Goal: Task Accomplishment & Management: Manage account settings

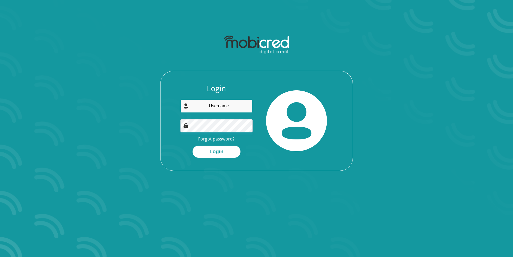
click at [230, 108] on input "email" at bounding box center [217, 105] width 72 height 13
type input "cjlexi@gmail.com"
click at [193, 145] on button "Login" at bounding box center [217, 151] width 48 height 12
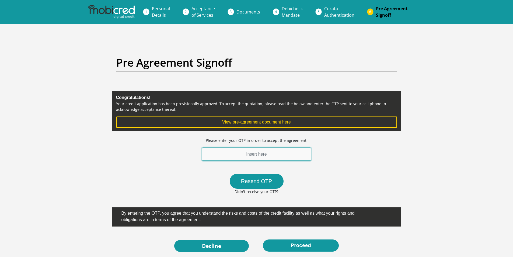
click at [229, 153] on input "text" at bounding box center [256, 153] width 109 height 13
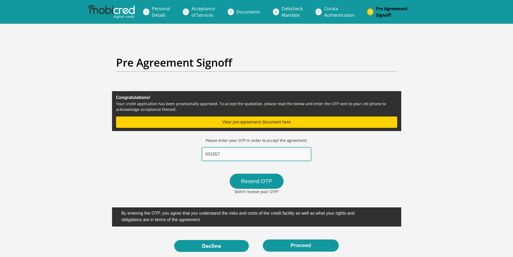
type input "501857"
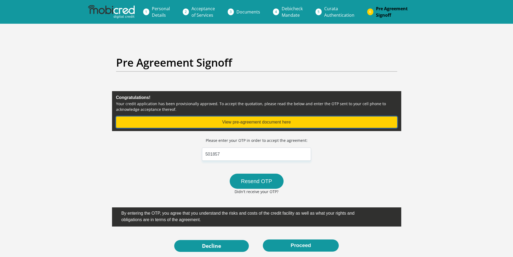
click at [229, 118] on button "View pre-agreement document here" at bounding box center [256, 121] width 281 height 11
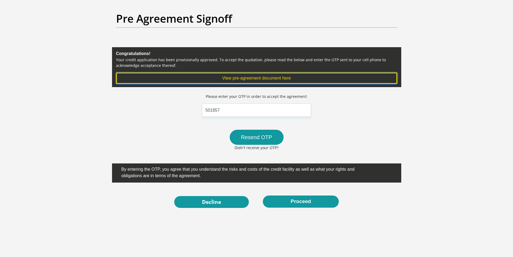
scroll to position [54, 0]
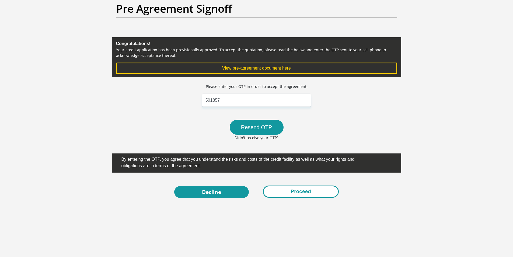
click at [283, 196] on button "Proceed" at bounding box center [301, 191] width 76 height 12
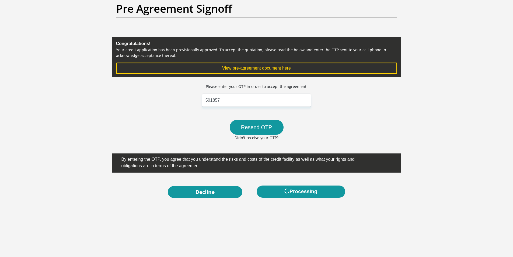
scroll to position [0, 0]
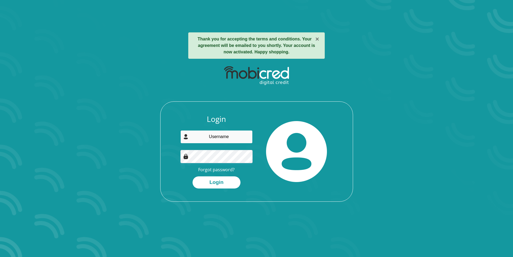
click at [205, 139] on input "email" at bounding box center [217, 136] width 72 height 13
type input "cjlexi@gmail.com"
click at [219, 182] on button "Login" at bounding box center [217, 182] width 48 height 12
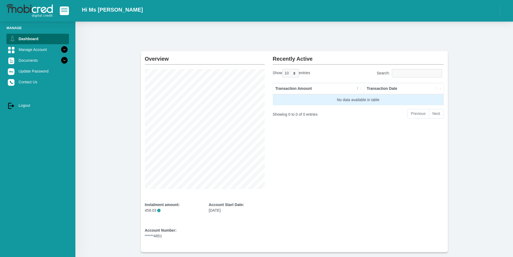
click at [330, 102] on td "No data available in table" at bounding box center [358, 99] width 171 height 11
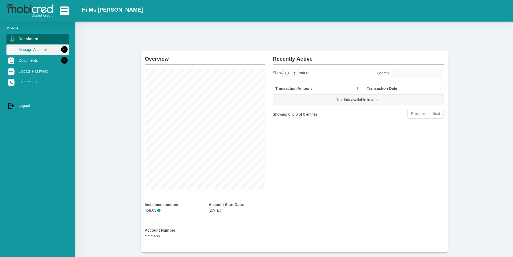
click at [60, 49] on icon at bounding box center [64, 49] width 9 height 9
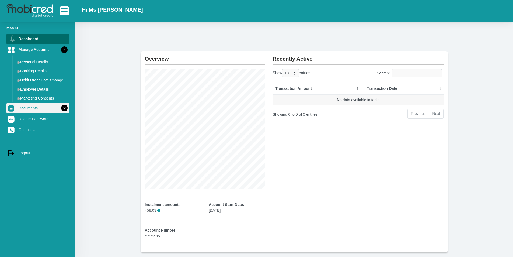
click at [60, 106] on icon at bounding box center [64, 107] width 9 height 9
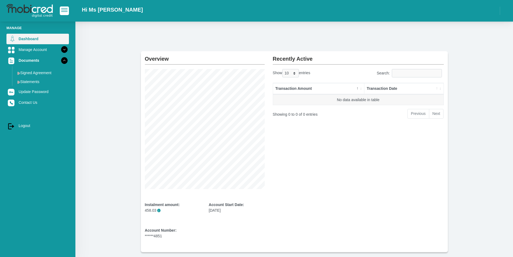
click at [47, 38] on link "Dashboard" at bounding box center [37, 39] width 63 height 10
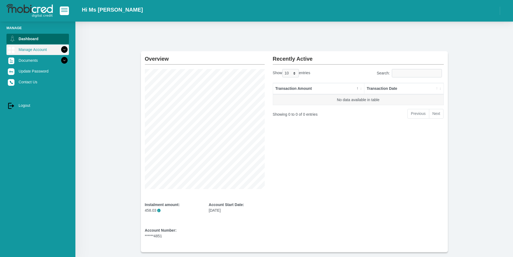
click at [61, 46] on icon at bounding box center [64, 49] width 9 height 9
click at [304, 145] on div "Recently Active Show 10 25 50 100 entries Search: Transaction Amount Transactio…" at bounding box center [358, 151] width 179 height 201
click at [332, 125] on div "Recently Active Show 10 25 50 100 entries Search: Transaction Amount Transactio…" at bounding box center [358, 151] width 179 height 201
click at [226, 210] on div "Account Start Date: [DATE]" at bounding box center [237, 207] width 56 height 11
click at [153, 238] on div "Account Number: ******4851" at bounding box center [173, 232] width 56 height 11
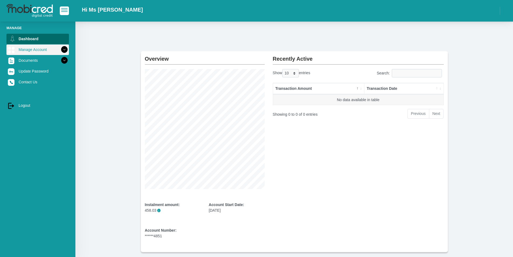
click at [29, 51] on link "Manage Account" at bounding box center [37, 49] width 63 height 10
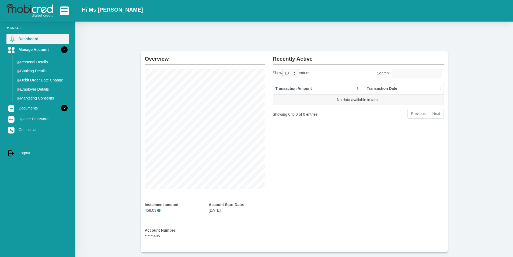
click at [24, 40] on link "Dashboard" at bounding box center [37, 39] width 63 height 10
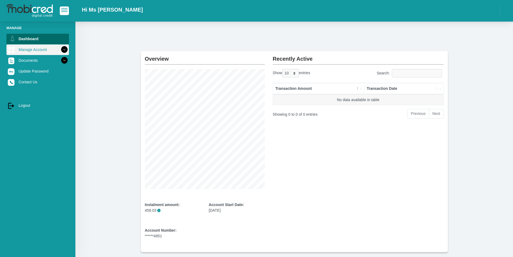
click at [62, 50] on icon at bounding box center [64, 49] width 9 height 9
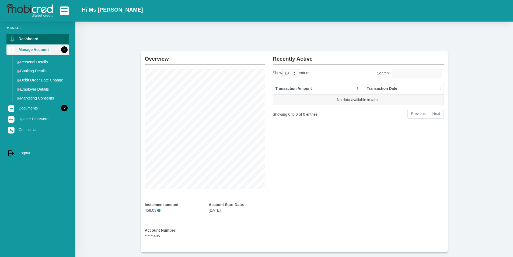
click at [60, 50] on icon at bounding box center [64, 49] width 9 height 9
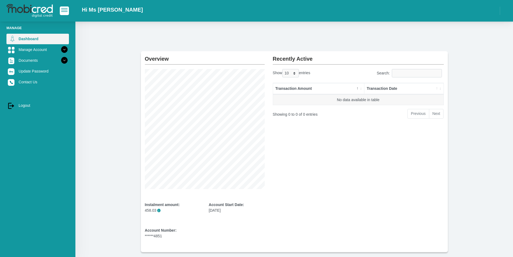
click at [39, 43] on link "Dashboard" at bounding box center [37, 39] width 63 height 10
click at [61, 48] on icon at bounding box center [64, 49] width 9 height 9
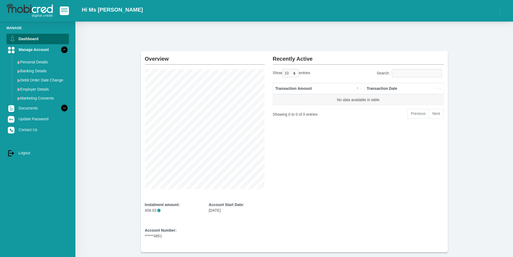
click at [63, 9] on span "button" at bounding box center [64, 8] width 6 height 1
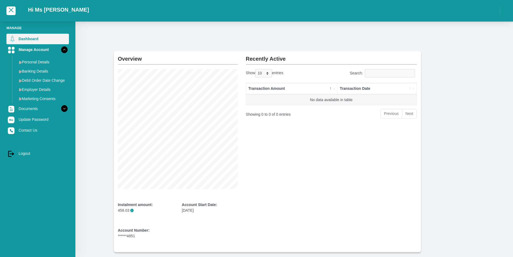
click at [25, 34] on link "Dashboard" at bounding box center [37, 39] width 63 height 10
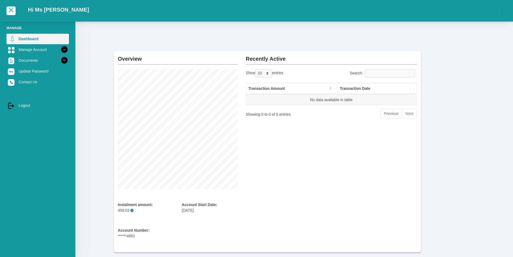
click at [26, 36] on link "Dashboard" at bounding box center [37, 39] width 63 height 10
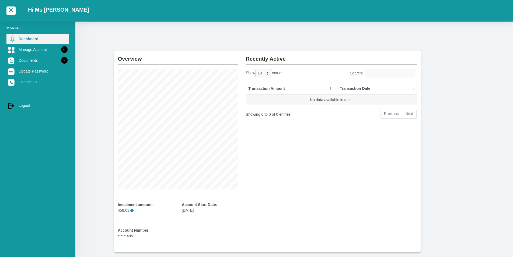
click at [26, 36] on link "Dashboard" at bounding box center [37, 39] width 63 height 10
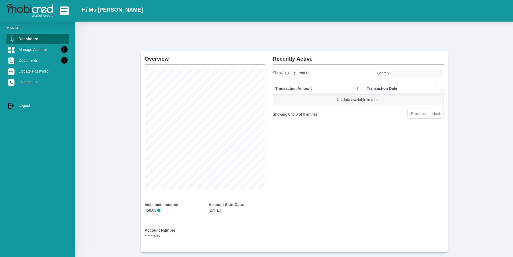
scroll to position [27, 0]
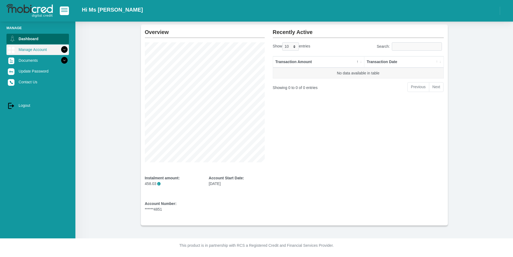
click at [60, 49] on icon at bounding box center [64, 49] width 9 height 9
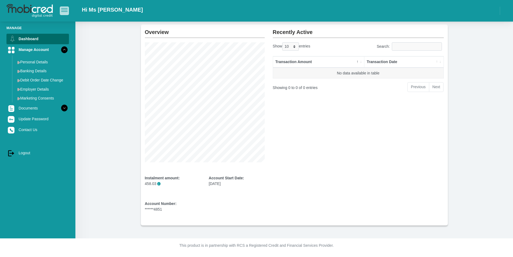
click at [61, 13] on button "button" at bounding box center [64, 10] width 9 height 8
